Goal: Transaction & Acquisition: Purchase product/service

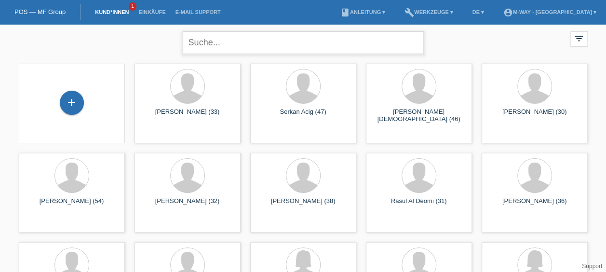
click at [207, 48] on input "text" at bounding box center [303, 42] width 241 height 23
type input "valdez"
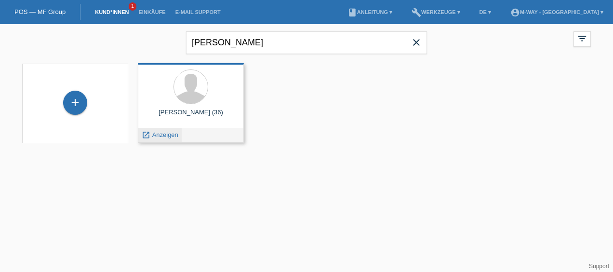
click at [149, 137] on icon "launch" at bounding box center [146, 135] width 9 height 9
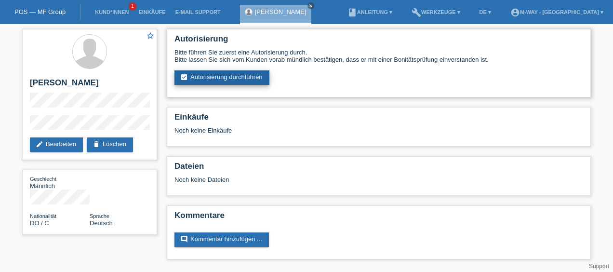
click at [230, 77] on link "assignment_turned_in Autorisierung durchführen" at bounding box center [221, 77] width 95 height 14
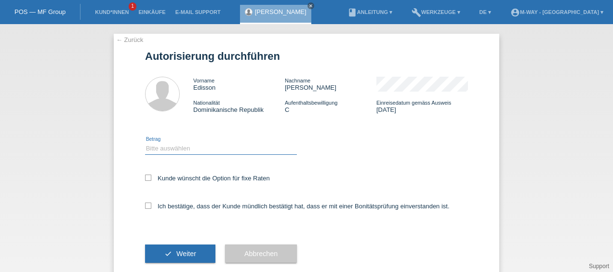
click at [151, 149] on select "Bitte auswählen CHF 1.00 - CHF 499.00 CHF 500.00 - CHF 1'999.00 CHF 2'000.00 - …" at bounding box center [221, 149] width 152 height 12
select select "3"
click at [145, 143] on select "Bitte auswählen CHF 1.00 - CHF 499.00 CHF 500.00 - CHF 1'999.00 CHF 2'000.00 - …" at bounding box center [221, 149] width 152 height 12
click at [145, 179] on icon at bounding box center [148, 177] width 6 height 6
click at [145, 179] on input "Kunde wünscht die Option für fixe Raten" at bounding box center [148, 177] width 6 height 6
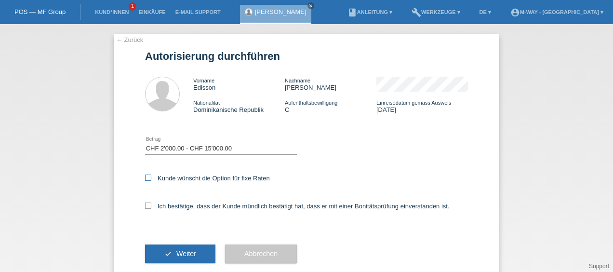
checkbox input "true"
click at [145, 206] on icon at bounding box center [148, 205] width 6 height 6
click at [145, 206] on input "Ich bestätige, dass der Kunde mündlich bestätigt hat, dass er mit einer Bonität…" at bounding box center [148, 205] width 6 height 6
checkbox input "true"
click at [188, 253] on span "Weiter" at bounding box center [186, 254] width 20 height 8
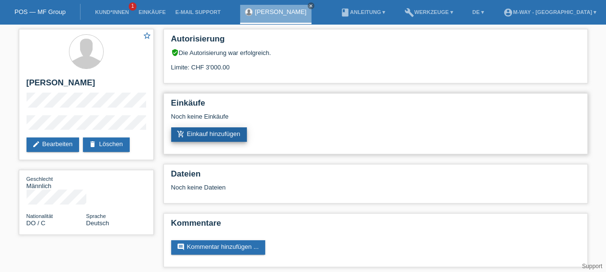
click at [230, 136] on link "add_shopping_cart Einkauf hinzufügen" at bounding box center [209, 134] width 76 height 14
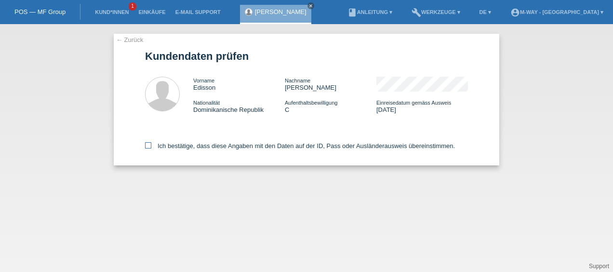
click at [152, 146] on label "Ich bestätige, dass diese Angaben mit den Daten auf der ID, Pass oder Ausländer…" at bounding box center [300, 145] width 310 height 7
click at [151, 146] on input "Ich bestätige, dass diese Angaben mit den Daten auf der ID, Pass oder Ausländer…" at bounding box center [148, 145] width 6 height 6
checkbox input "true"
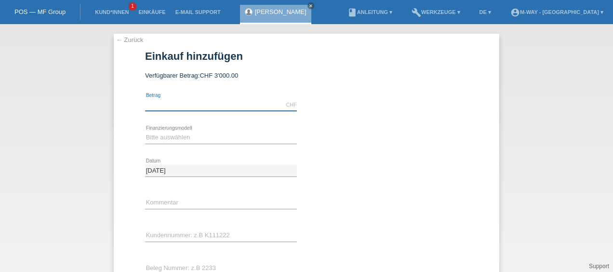
click at [145, 106] on input "text" at bounding box center [221, 105] width 152 height 12
type input "2174.00"
click at [179, 137] on select "Bitte auswählen Fixe Raten Kauf auf Rechnung mit Teilzahlungsoption" at bounding box center [221, 138] width 152 height 12
select select "77"
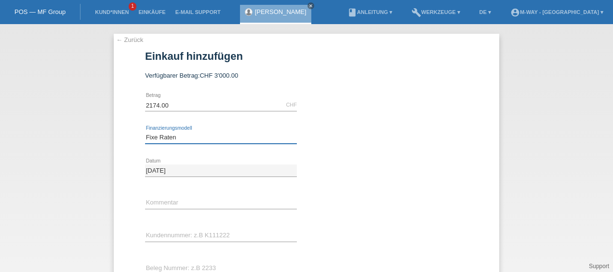
click at [145, 132] on select "Bitte auswählen Fixe Raten Kauf auf Rechnung mit Teilzahlungsoption" at bounding box center [221, 138] width 152 height 12
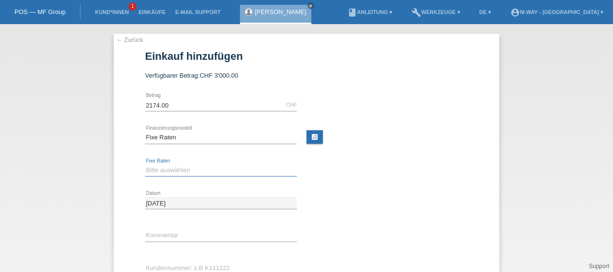
click at [157, 171] on select "Bitte auswählen 4 Raten 5 Raten 6 Raten 7 Raten 8 Raten 9 Raten 10 Raten 11 Rat…" at bounding box center [221, 170] width 152 height 12
select select "202"
click at [145, 164] on select "Bitte auswählen 4 Raten 5 Raten 6 Raten 7 Raten 8 Raten 9 Raten 10 Raten 11 Rat…" at bounding box center [221, 170] width 152 height 12
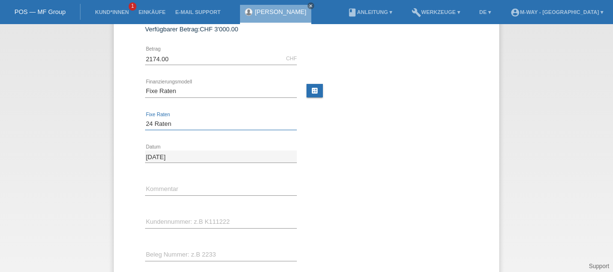
scroll to position [96, 0]
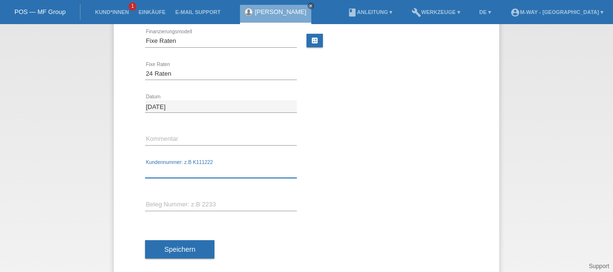
click at [178, 169] on input "text" at bounding box center [221, 172] width 152 height 12
type input "K383619"
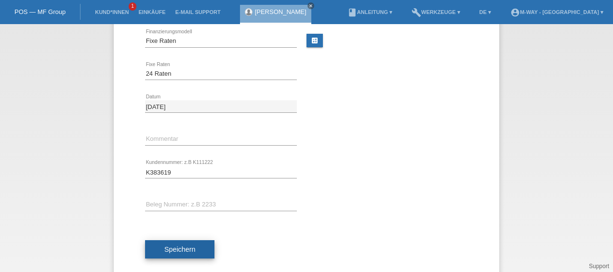
click at [177, 247] on span "Speichern" at bounding box center [179, 249] width 31 height 8
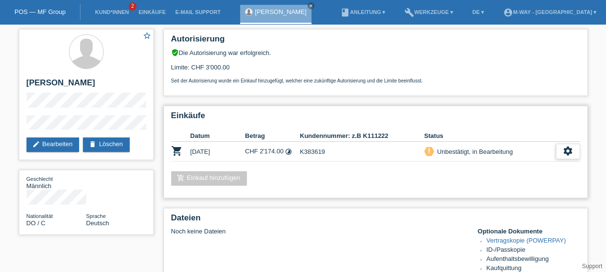
click at [561, 151] on div "settings" at bounding box center [567, 151] width 24 height 15
click at [568, 208] on div "Dateien Noch keine Dateien Optionale Dokumente Vertragskopie (POWERPAY) ID-/Pas…" at bounding box center [375, 258] width 424 height 100
click at [567, 155] on icon "settings" at bounding box center [567, 150] width 11 height 11
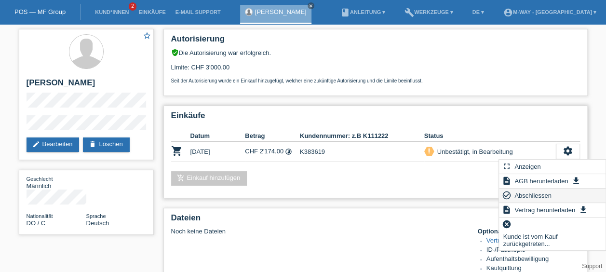
click at [535, 194] on span "Abschliessen" at bounding box center [533, 195] width 40 height 12
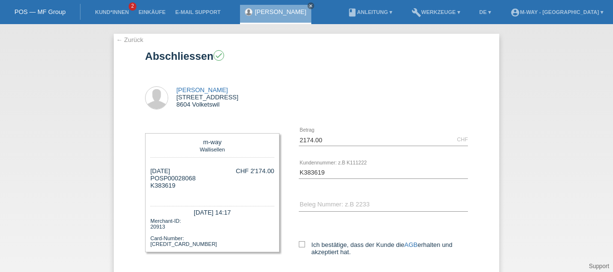
scroll to position [67, 0]
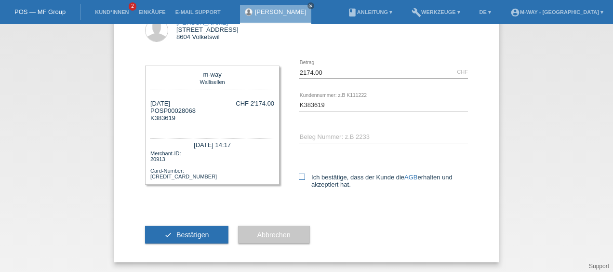
click at [300, 178] on icon at bounding box center [302, 176] width 6 height 6
click at [300, 178] on input "Ich bestätige, dass der Kunde die AGB erhalten und akzeptiert hat." at bounding box center [302, 176] width 6 height 6
checkbox input "true"
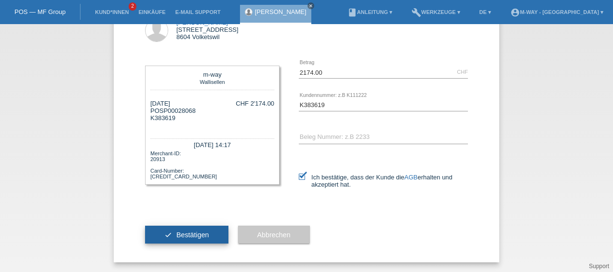
click at [182, 235] on span "Bestätigen" at bounding box center [192, 235] width 33 height 8
